Goal: Entertainment & Leisure: Consume media (video, audio)

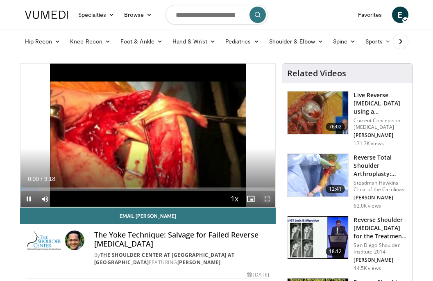
click at [269, 198] on span "Video Player" at bounding box center [267, 199] width 16 height 16
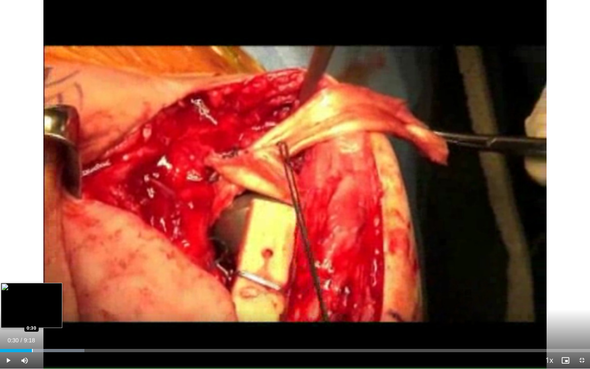
click at [32, 280] on div "Loaded : 14.30% 0:30 0:30" at bounding box center [295, 348] width 590 height 8
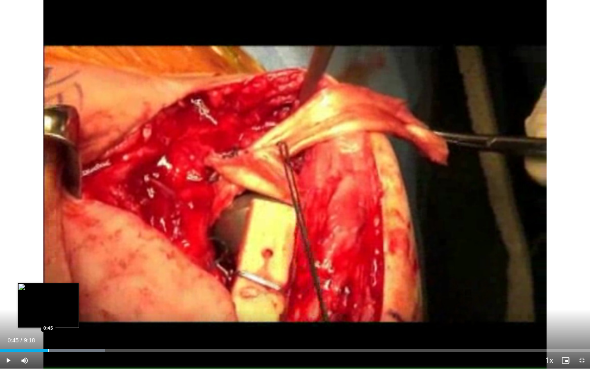
click at [48, 280] on div "Loaded : 17.88% 0:33 0:45" at bounding box center [295, 348] width 590 height 8
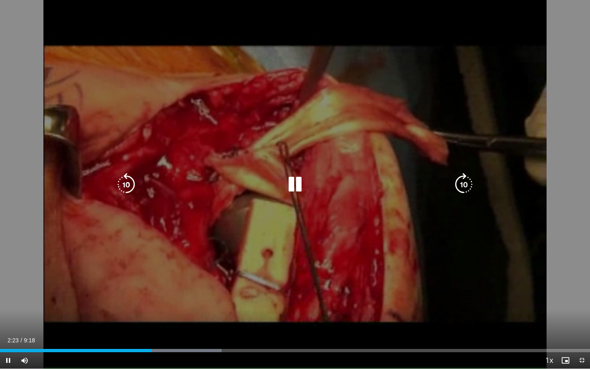
click at [297, 194] on icon "Video Player" at bounding box center [295, 184] width 23 height 23
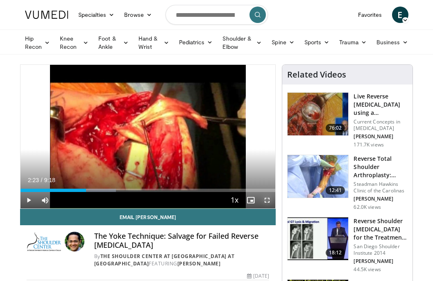
click at [262, 195] on span "Video Player" at bounding box center [267, 200] width 16 height 16
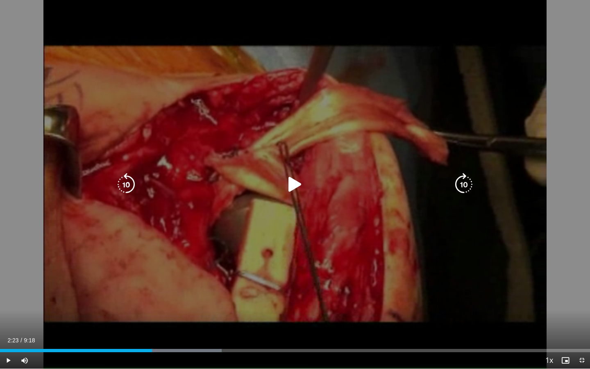
click at [280, 191] on div "Video Player" at bounding box center [295, 184] width 354 height 16
click at [290, 187] on icon "Video Player" at bounding box center [295, 184] width 23 height 23
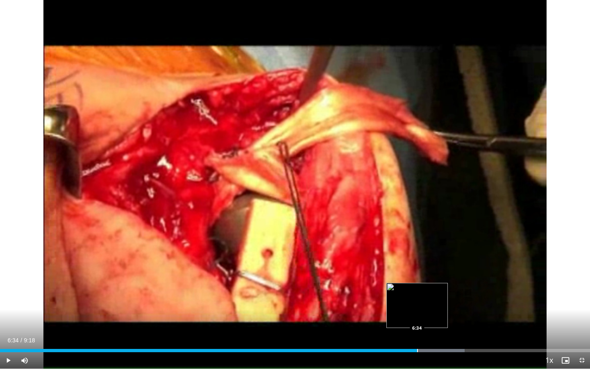
click at [417, 280] on div "Progress Bar" at bounding box center [417, 350] width 1 height 3
click at [433, 280] on div "Progress Bar" at bounding box center [441, 350] width 1 height 3
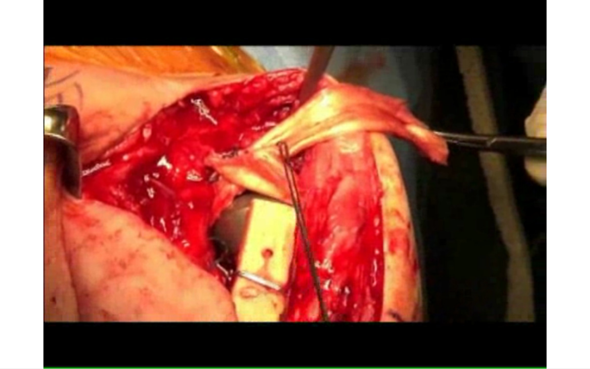
click at [433, 280] on video-js "**********" at bounding box center [295, 184] width 590 height 369
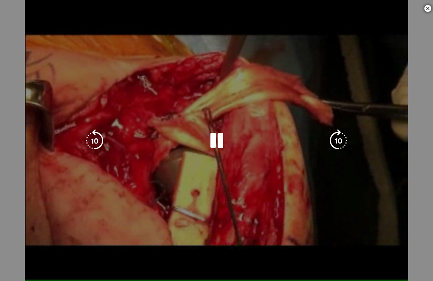
scroll to position [133, 0]
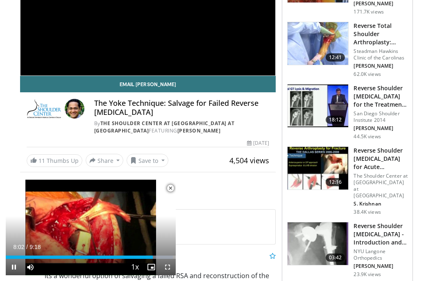
click at [173, 186] on span "Video Player" at bounding box center [170, 188] width 16 height 16
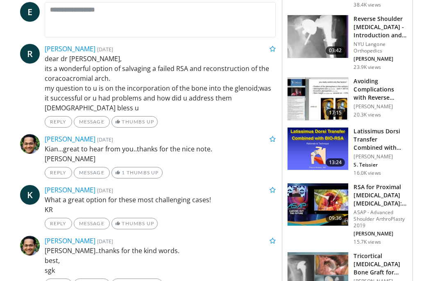
scroll to position [339, 0]
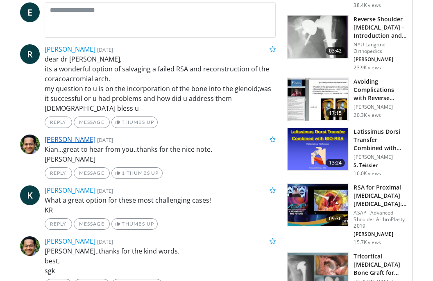
click at [65, 138] on link "[PERSON_NAME]" at bounding box center [70, 139] width 51 height 9
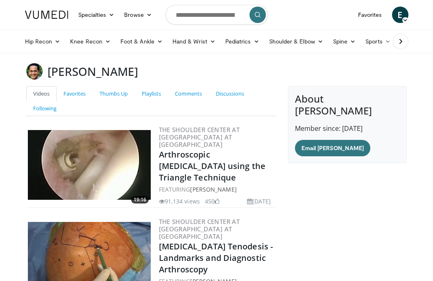
click at [117, 152] on img at bounding box center [89, 165] width 123 height 70
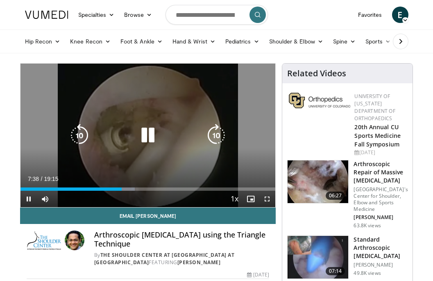
click at [184, 132] on div "Video Player" at bounding box center [147, 135] width 153 height 16
click at [143, 136] on icon "Video Player" at bounding box center [147, 135] width 23 height 23
